Goal: Task Accomplishment & Management: Use online tool/utility

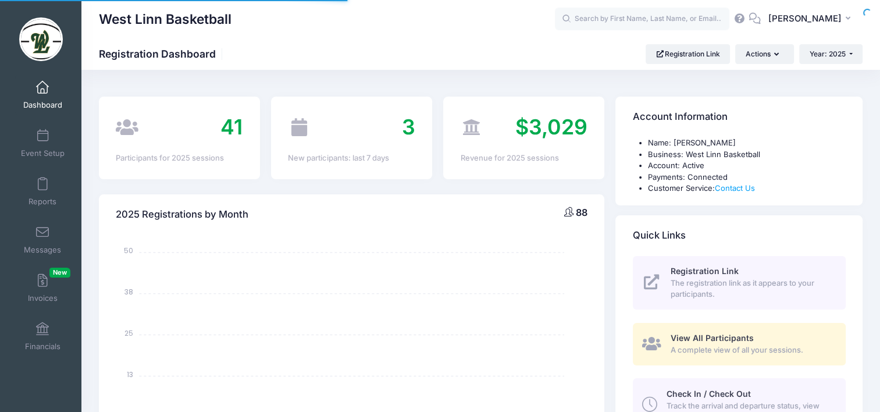
select select
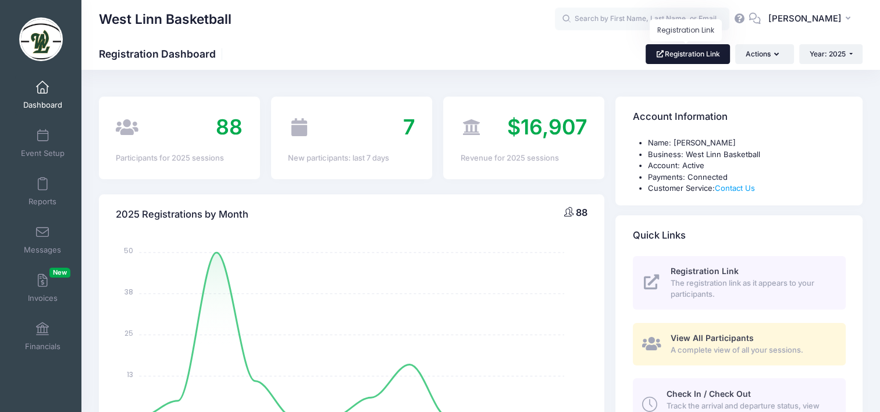
click at [688, 53] on link "Registration Link" at bounding box center [687, 54] width 84 height 20
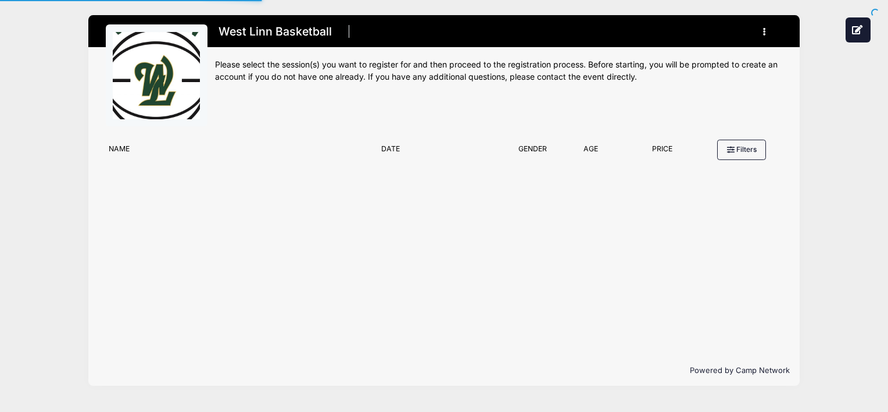
type input "#E5E5E5"
